Goal: Task Accomplishment & Management: Manage account settings

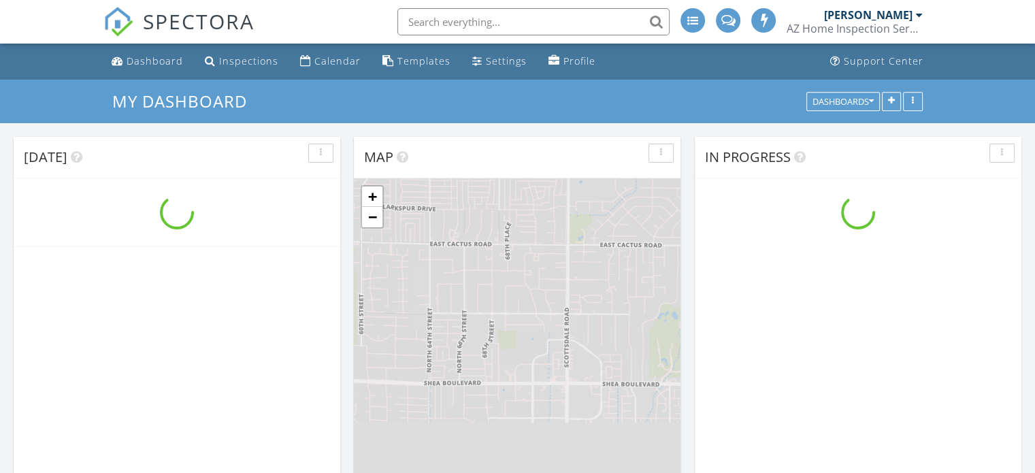
scroll to position [1260, 1056]
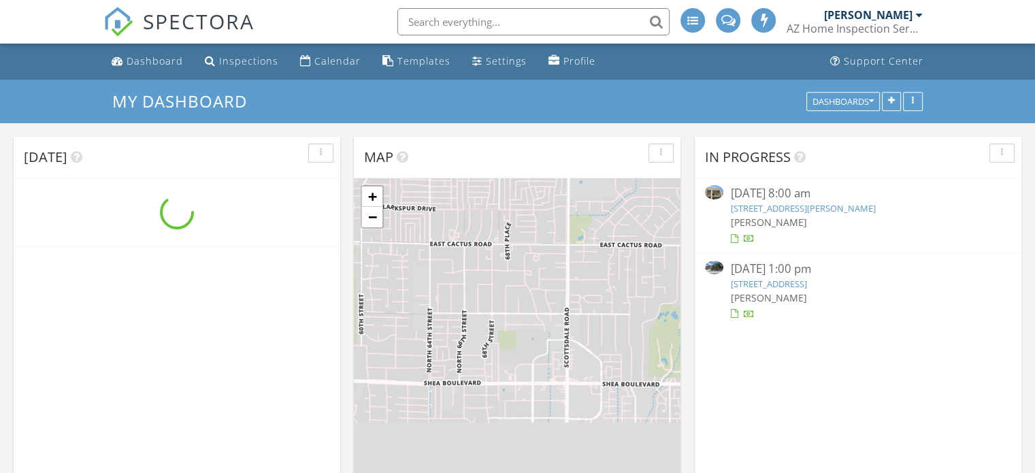
click at [746, 211] on link "[STREET_ADDRESS][PERSON_NAME]" at bounding box center [802, 208] width 145 height 12
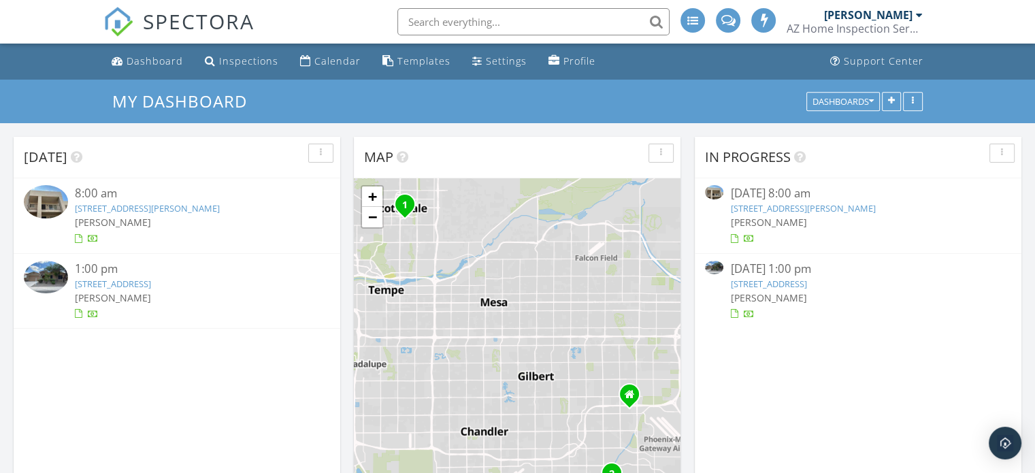
click at [746, 211] on link "[STREET_ADDRESS][PERSON_NAME]" at bounding box center [802, 208] width 145 height 12
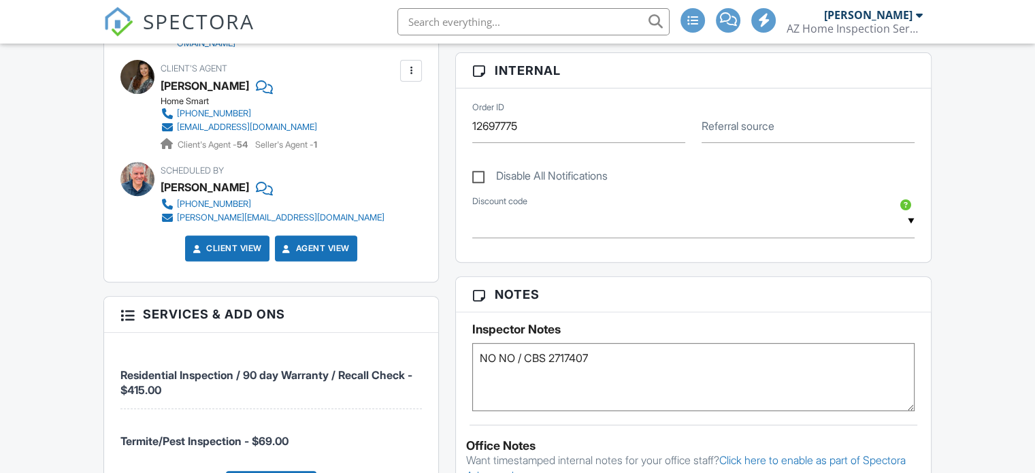
scroll to position [653, 0]
